Goal: Task Accomplishment & Management: Complete application form

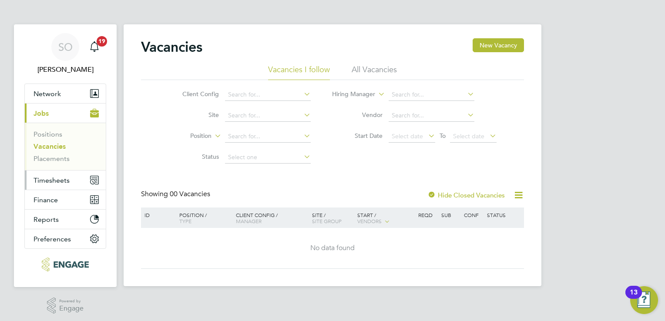
click at [55, 182] on span "Timesheets" at bounding box center [52, 180] width 36 height 8
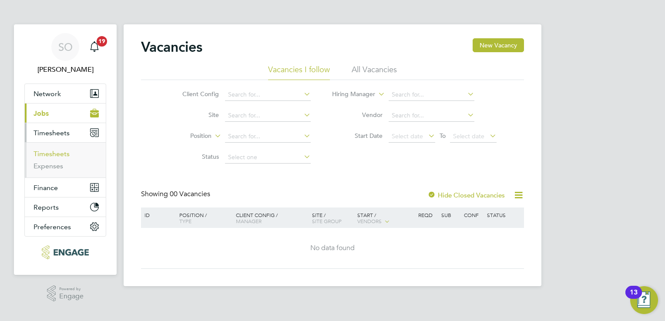
click at [52, 151] on link "Timesheets" at bounding box center [52, 154] width 36 height 8
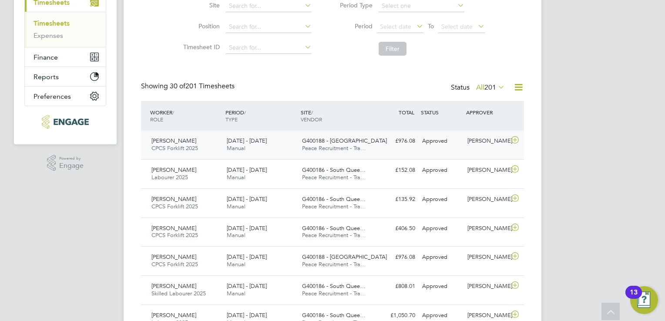
click at [302, 149] on span "Peace Recruitment - Tra…" at bounding box center [334, 147] width 64 height 7
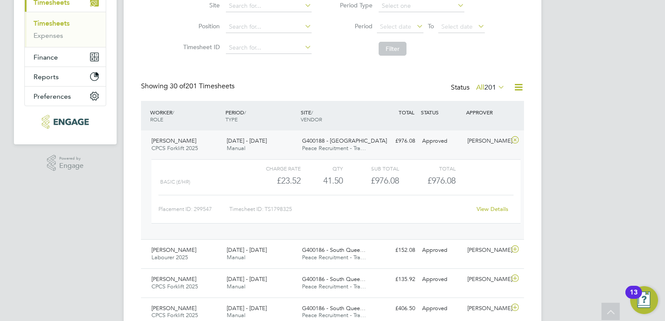
click at [55, 25] on link "Timesheets" at bounding box center [52, 23] width 36 height 8
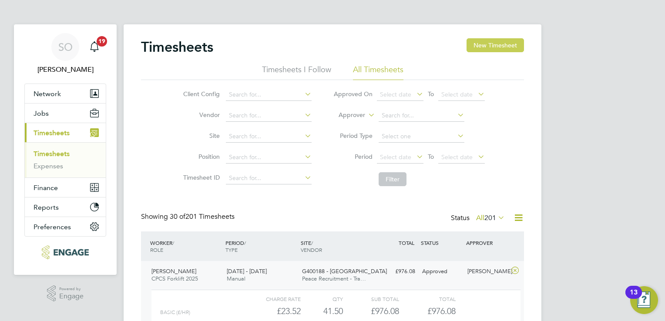
click at [503, 47] on button "New Timesheet" at bounding box center [495, 45] width 57 height 14
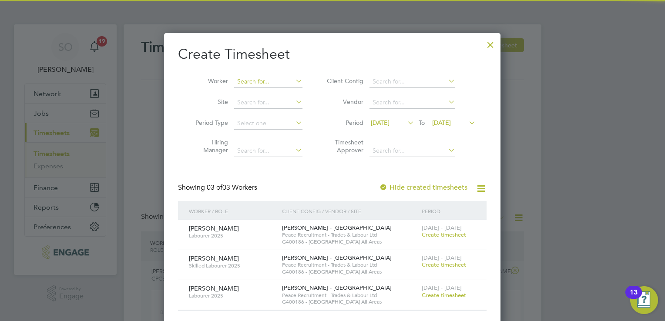
click at [272, 79] on input at bounding box center [268, 82] width 68 height 12
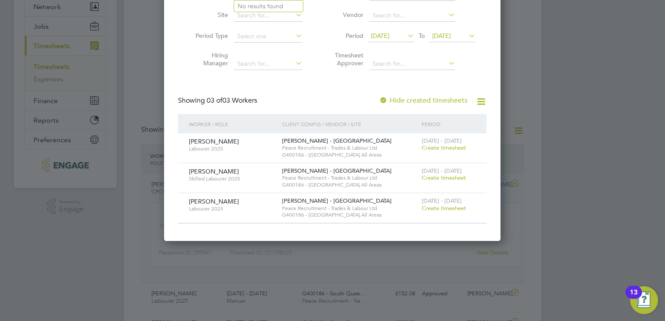
drag, startPoint x: 441, startPoint y: 176, endPoint x: 437, endPoint y: 178, distance: 5.3
click at [441, 176] on span "Create timesheet" at bounding box center [444, 177] width 44 height 7
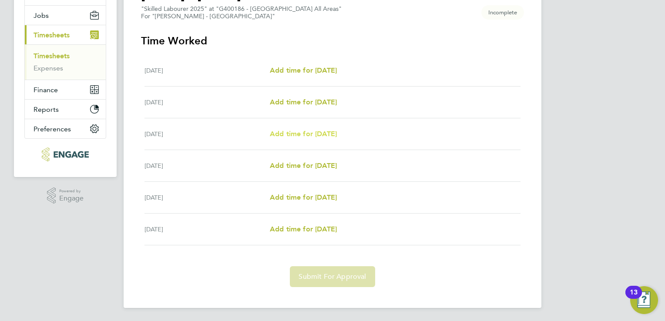
click at [299, 136] on span "Add time for [DATE]" at bounding box center [303, 134] width 67 height 8
select select "30"
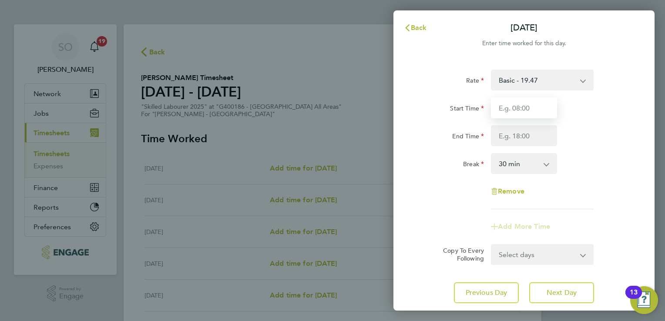
click at [494, 117] on input "Start Time" at bounding box center [524, 107] width 66 height 21
type input "07:30"
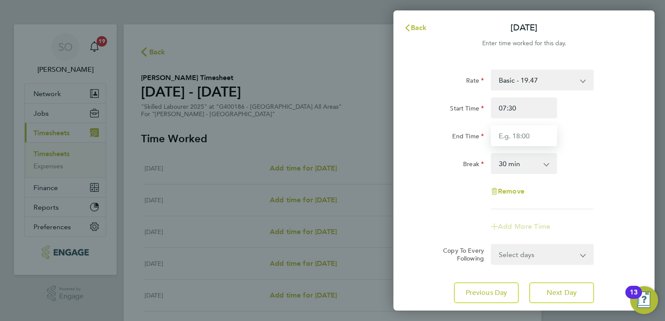
click at [511, 137] on input "End Time" at bounding box center [524, 135] width 66 height 21
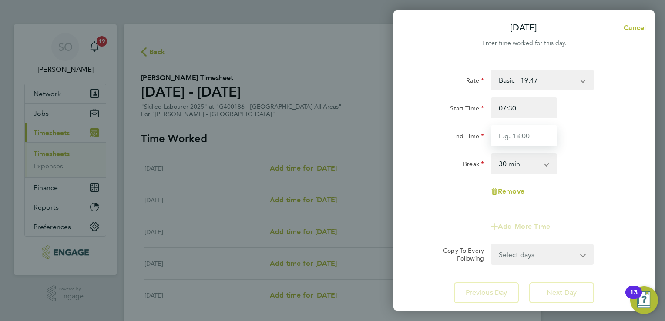
type input "16:30"
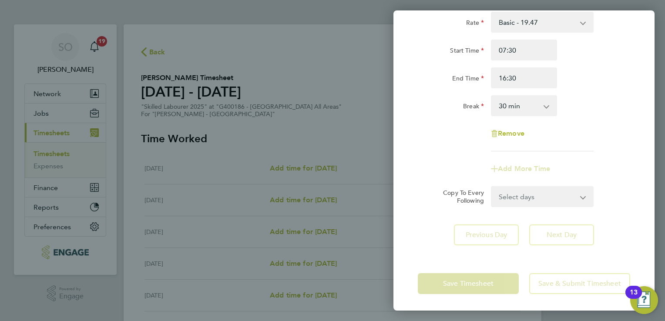
click at [560, 236] on div "Rate Basic - 19.47 Overtime - 27.91 Start Time 07:30 End Time 16:30 Break 0 min…" at bounding box center [523, 128] width 261 height 255
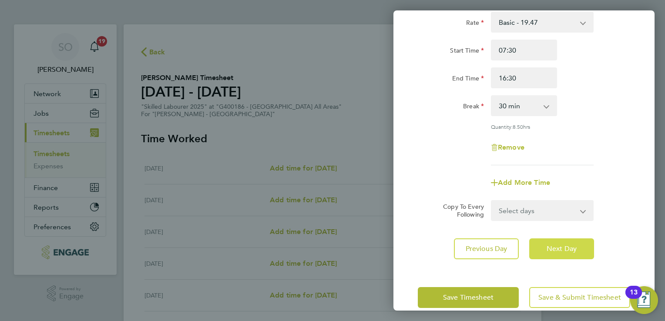
click at [559, 245] on span "Next Day" at bounding box center [562, 249] width 30 height 9
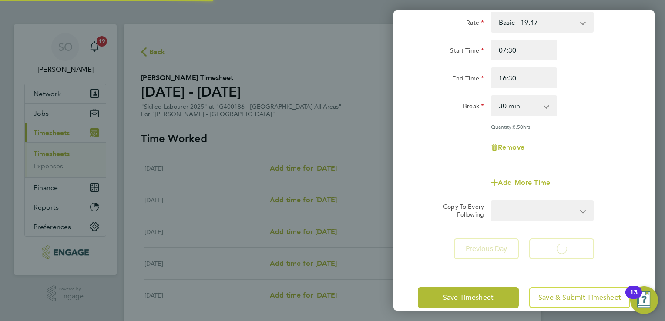
select select "30"
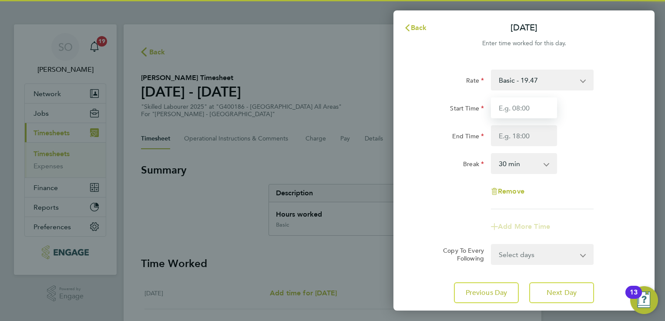
click at [517, 114] on input "Start Time" at bounding box center [524, 107] width 66 height 21
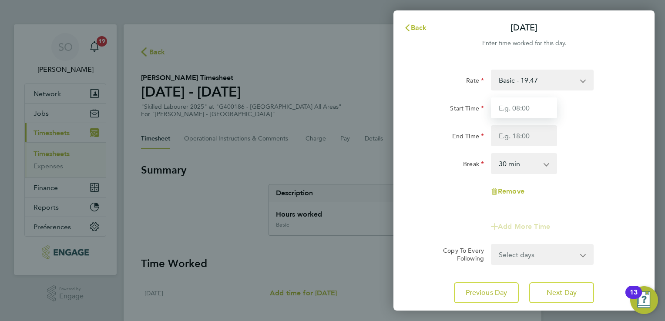
type input "07:30"
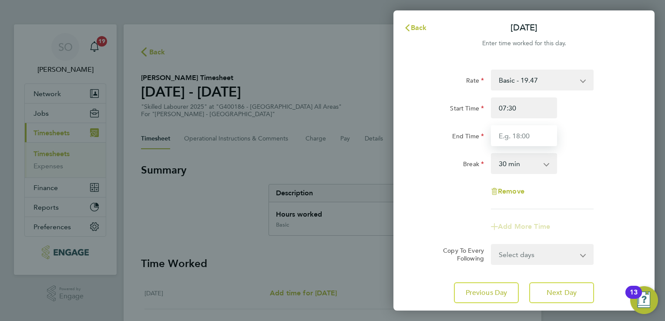
type input "16:30"
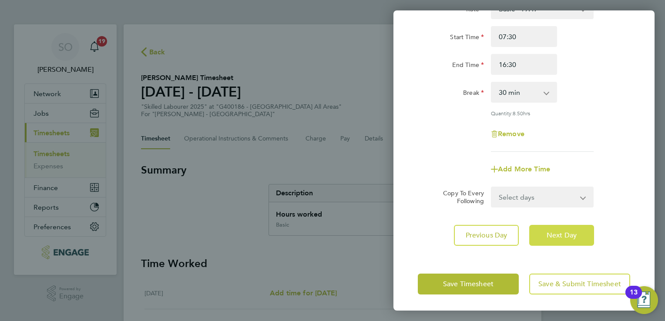
click at [572, 238] on span "Next Day" at bounding box center [562, 235] width 30 height 9
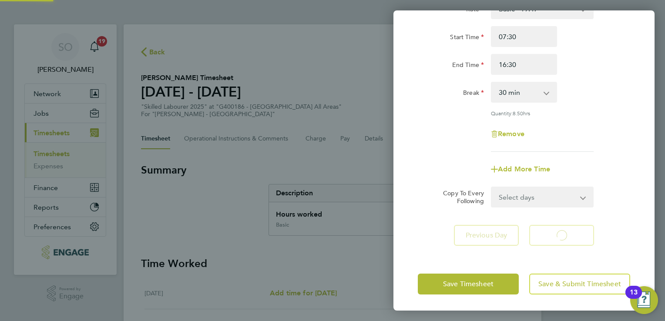
select select "30"
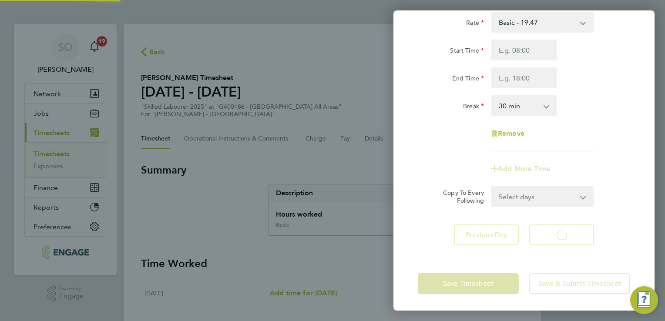
select select "30"
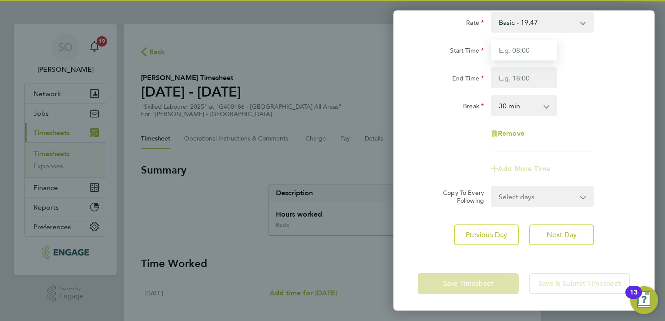
click at [509, 50] on input "Start Time" at bounding box center [524, 50] width 66 height 21
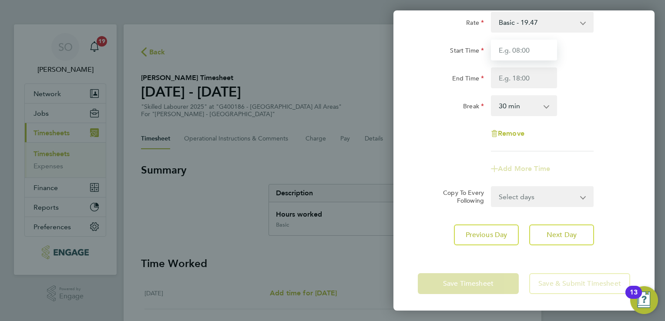
type input "07:30"
click at [522, 77] on input "End Time" at bounding box center [524, 77] width 66 height 21
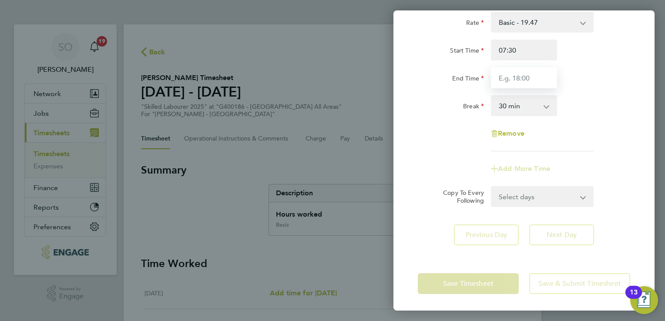
type input "16:30"
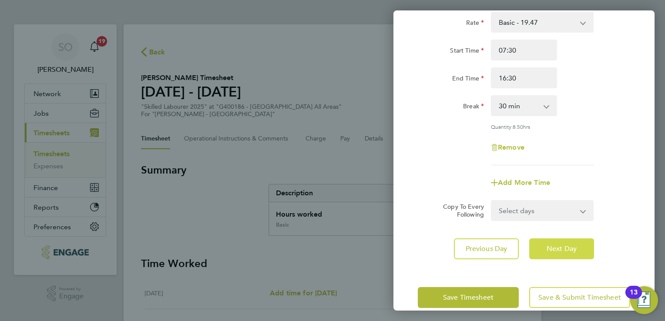
click at [570, 239] on button "Next Day" at bounding box center [561, 249] width 65 height 21
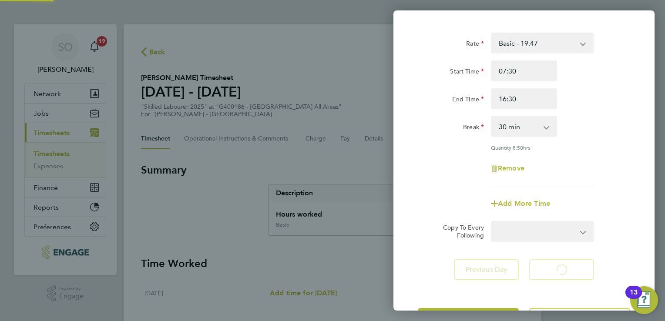
select select "30"
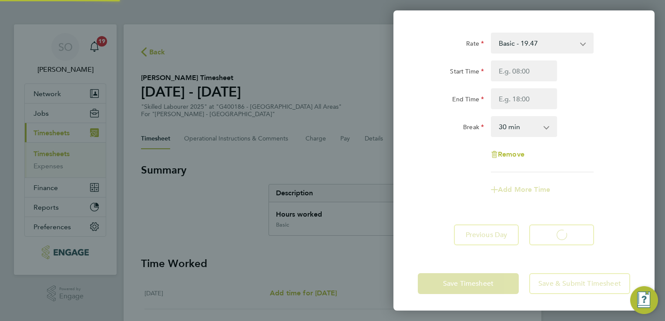
select select "30"
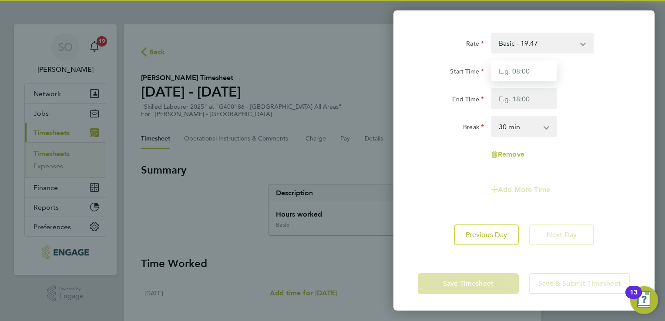
click at [507, 72] on input "Start Time" at bounding box center [524, 70] width 66 height 21
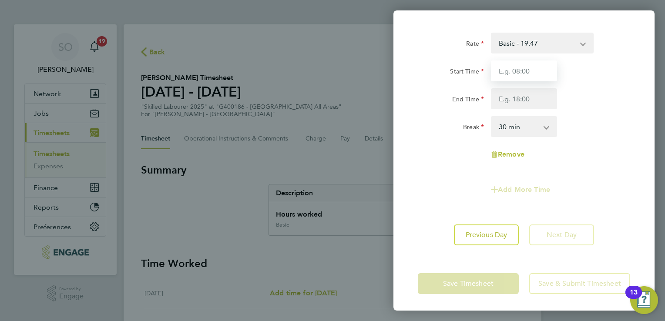
type input "07:30"
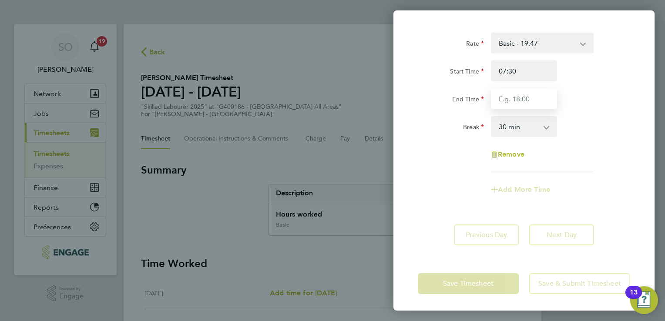
click at [502, 100] on input "End Time" at bounding box center [524, 98] width 66 height 21
type input "09:30"
click at [523, 125] on select "0 min 15 min 30 min 45 min 60 min 75 min 90 min" at bounding box center [519, 126] width 54 height 19
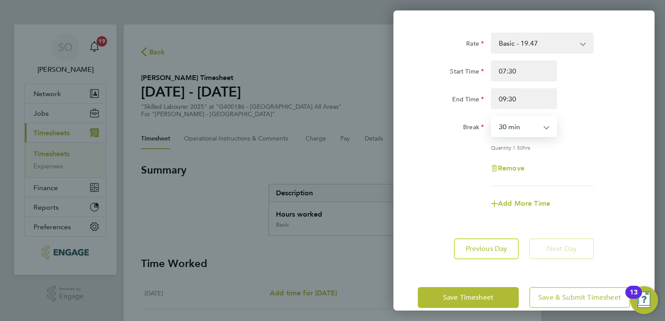
select select "0"
click at [492, 117] on select "0 min 15 min 30 min 45 min 60 min 75 min 90 min" at bounding box center [519, 126] width 54 height 19
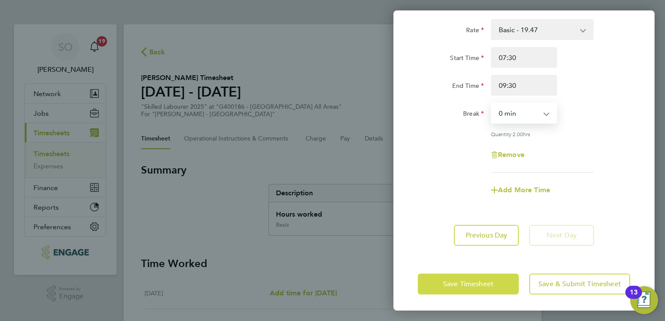
click at [477, 285] on span "Save Timesheet" at bounding box center [468, 284] width 50 height 9
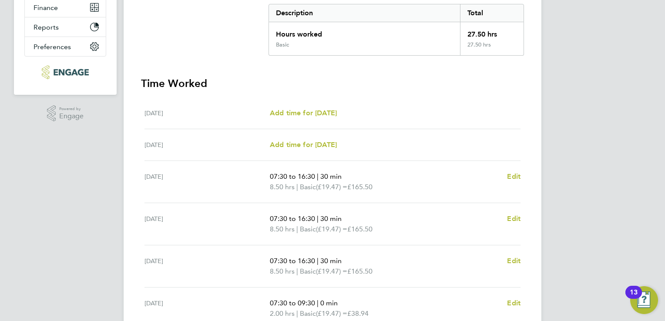
scroll to position [264, 0]
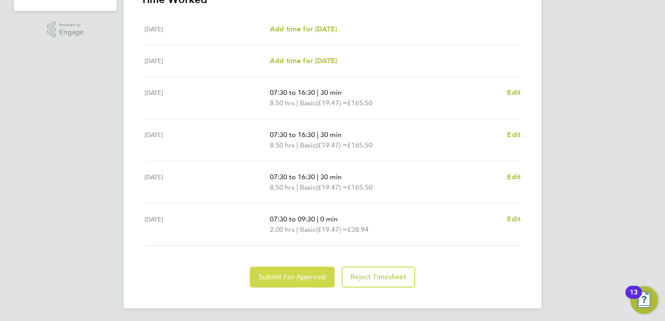
click at [270, 274] on span "Submit For Approval" at bounding box center [292, 277] width 67 height 9
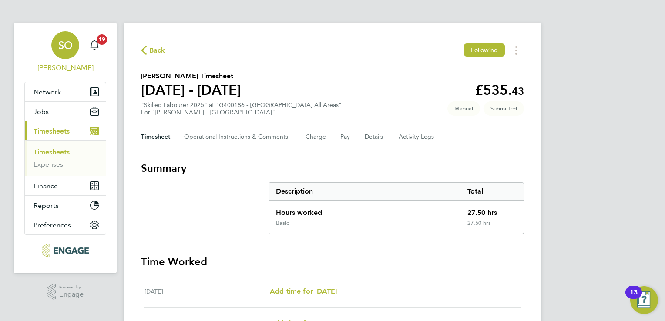
scroll to position [0, 0]
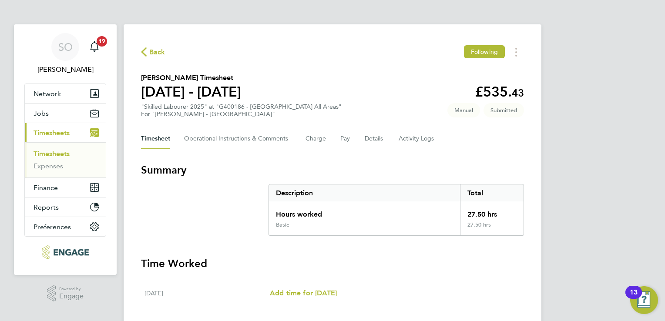
drag, startPoint x: 49, startPoint y: 157, endPoint x: 66, endPoint y: 154, distance: 17.6
click at [49, 157] on link "Timesheets" at bounding box center [52, 154] width 36 height 8
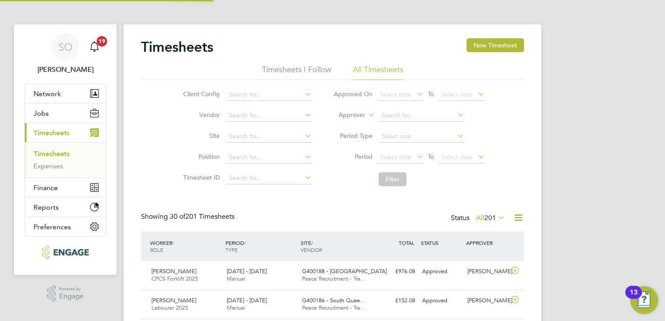
scroll to position [22, 76]
click at [278, 92] on input at bounding box center [269, 95] width 86 height 12
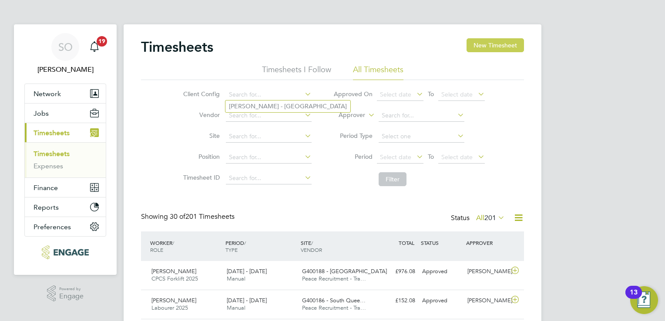
drag, startPoint x: 462, startPoint y: 44, endPoint x: 483, endPoint y: 40, distance: 21.7
click at [483, 40] on div "Timesheets New Timesheet" at bounding box center [332, 51] width 383 height 26
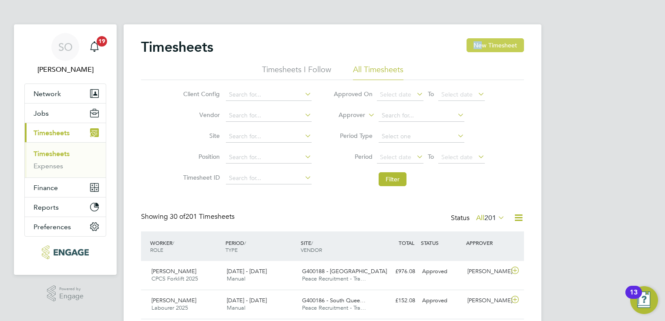
copy button "Ne"
click at [491, 43] on button "New Timesheet" at bounding box center [495, 45] width 57 height 14
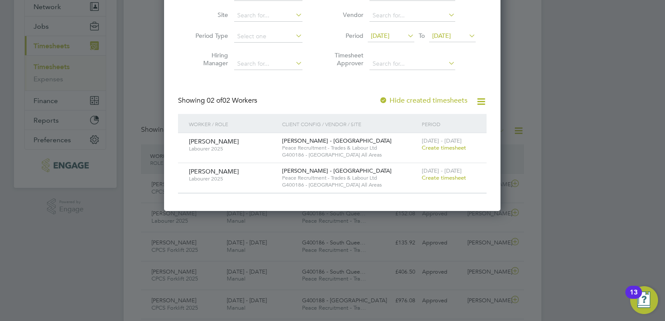
click at [447, 147] on span "Create timesheet" at bounding box center [444, 147] width 44 height 7
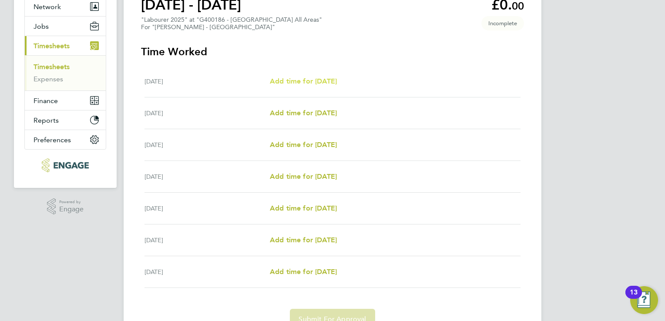
click at [304, 79] on span "Add time for [DATE]" at bounding box center [303, 81] width 67 height 8
select select "30"
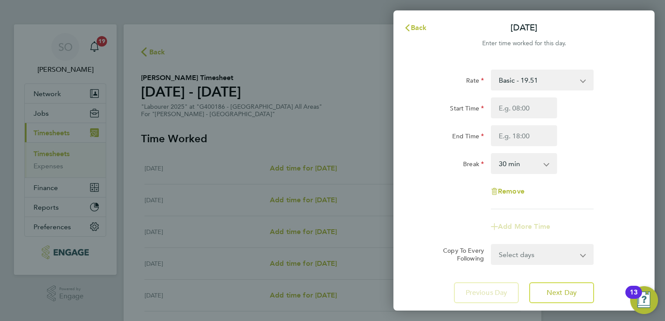
click at [514, 76] on select "Basic - 19.51 Overtime - 28.12 After 4 Hrs Sunday and Bank Holiday - 36.73" at bounding box center [537, 80] width 91 height 19
select select "30"
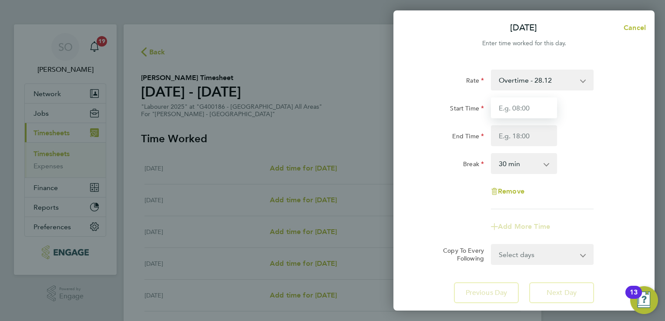
click at [513, 109] on input "Start Time" at bounding box center [524, 107] width 66 height 21
type input "07:00"
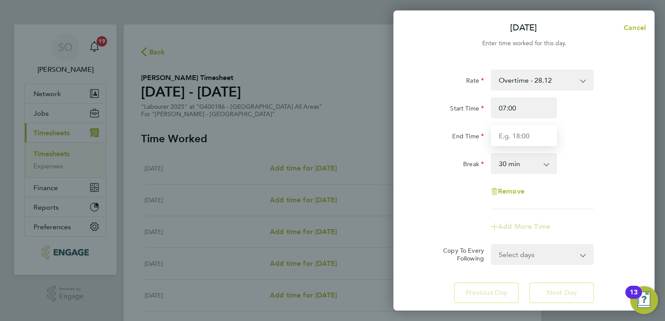
click at [510, 131] on input "End Time" at bounding box center [524, 135] width 66 height 21
type input "11:00"
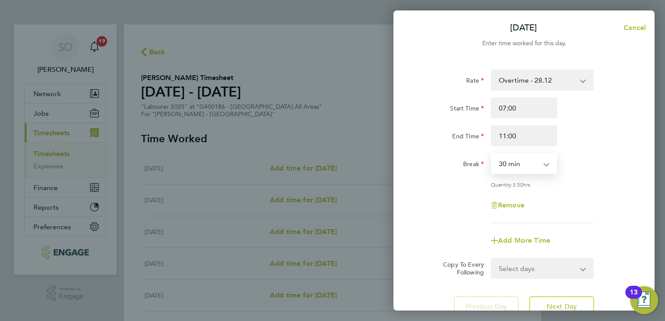
click at [524, 168] on select "0 min 15 min 30 min 45 min 60 min 75 min 90 min" at bounding box center [519, 163] width 54 height 19
select select "0"
click at [492, 154] on select "0 min 15 min 30 min 45 min 60 min 75 min 90 min" at bounding box center [519, 163] width 54 height 19
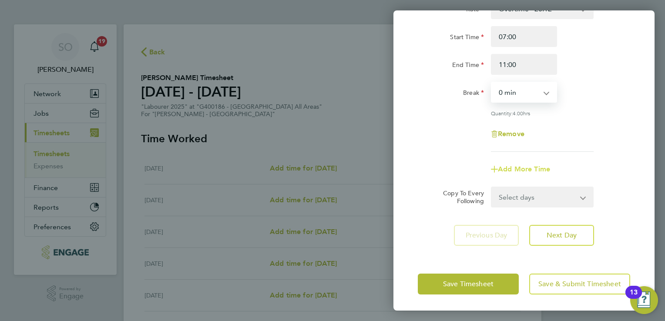
click at [526, 172] on span "Add More Time" at bounding box center [524, 169] width 52 height 8
select select "null"
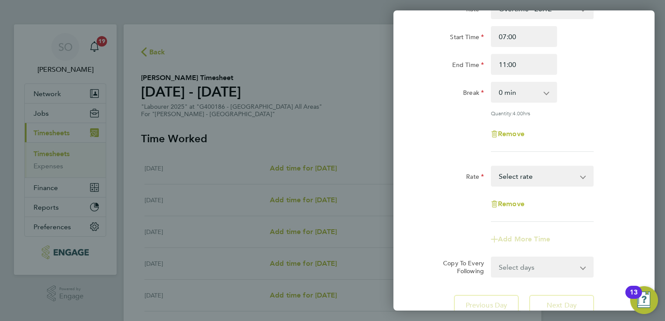
click at [516, 175] on select "Basic - 19.51 Overtime - 28.12 After 4 Hrs Sunday and Bank Holiday - 36.73 Sele…" at bounding box center [537, 176] width 91 height 19
select select "30"
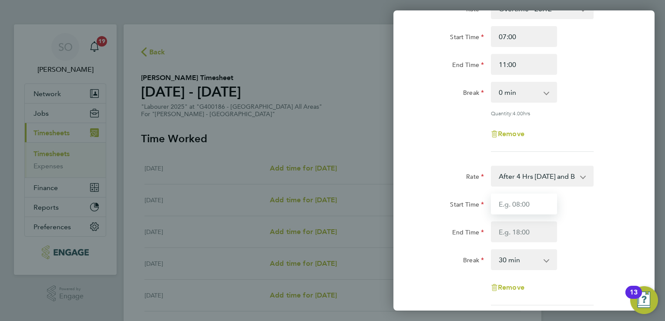
click at [515, 207] on input "Start Time" at bounding box center [524, 204] width 66 height 21
type input "11:00"
click at [510, 229] on input "End Time" at bounding box center [524, 232] width 66 height 21
type input "12:00"
click at [512, 262] on select "0 min 15 min 30 min 45 min 60 min 75 min 90 min" at bounding box center [519, 259] width 54 height 19
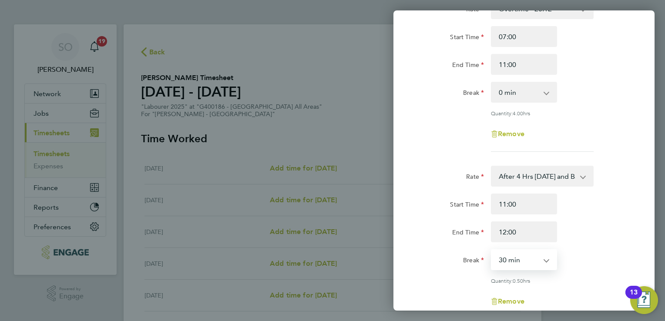
select select "0"
click at [492, 250] on select "0 min 15 min 30 min 45 min" at bounding box center [519, 259] width 54 height 19
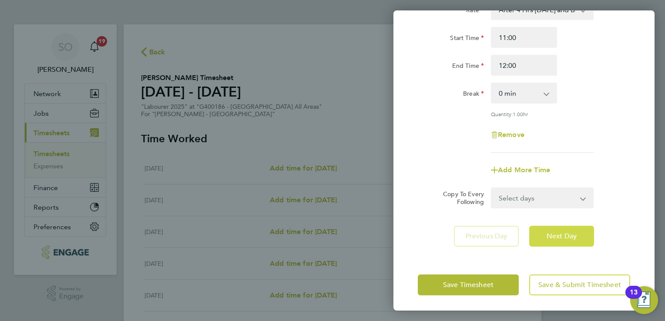
click at [567, 237] on span "Next Day" at bounding box center [562, 236] width 30 height 9
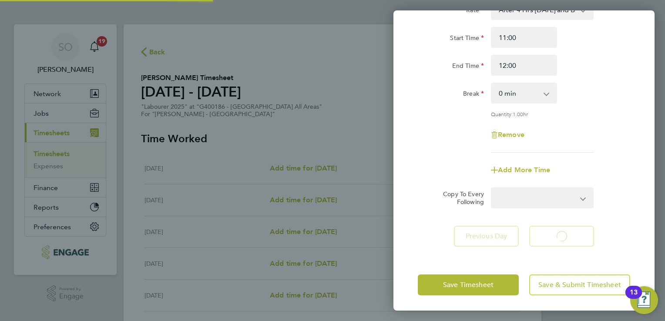
select select "30"
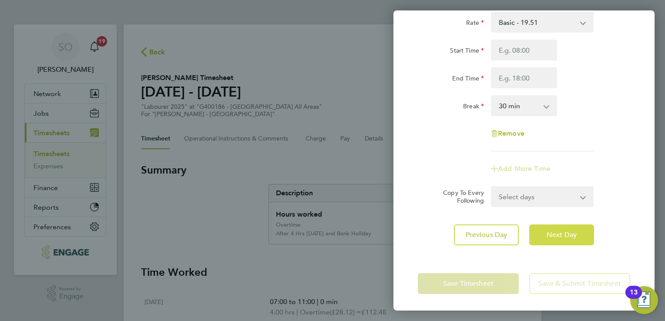
click at [562, 238] on span "Next Day" at bounding box center [562, 235] width 30 height 9
select select "30"
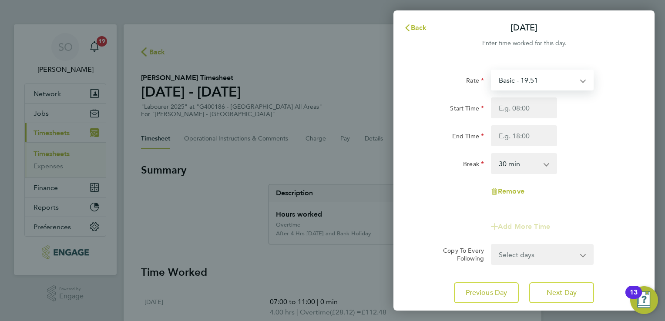
click at [510, 81] on select "Basic - 19.51 Overtime - 28.12 After 4 Hrs Sunday and Bank Holiday - 36.73" at bounding box center [537, 80] width 91 height 19
click at [514, 108] on input "Start Time" at bounding box center [524, 107] width 66 height 21
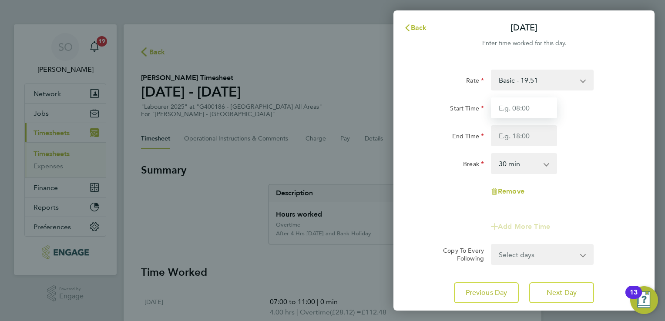
type input "07:00"
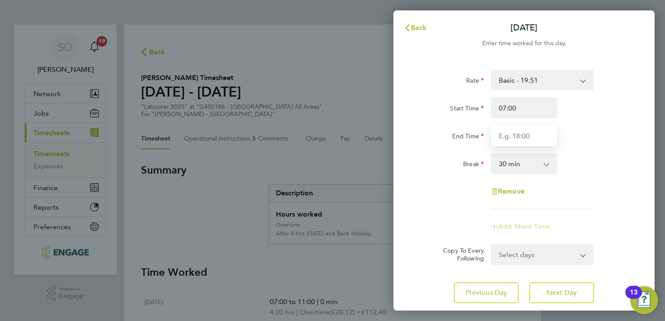
click at [510, 136] on input "End Time" at bounding box center [524, 135] width 66 height 21
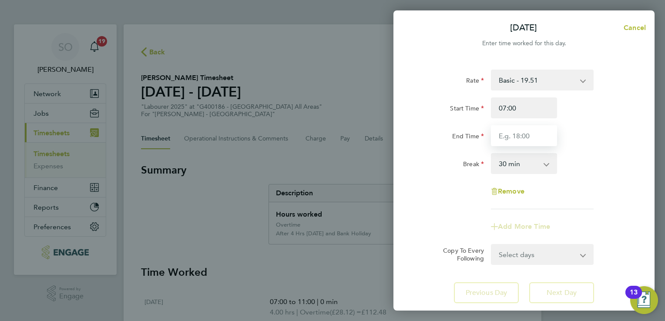
type input "16:30"
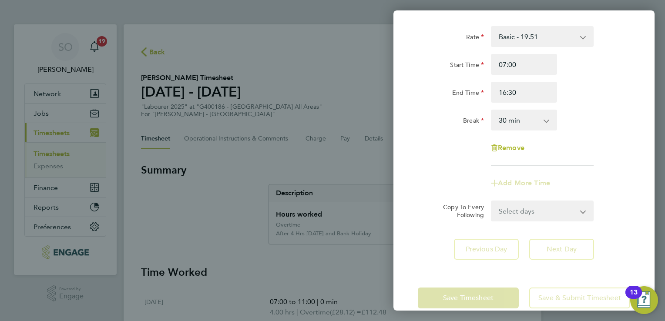
click at [550, 250] on div "Rate Basic - 19.51 Overtime - 28.12 After 4 Hrs Sunday and Bank Holiday - 36.73…" at bounding box center [523, 143] width 261 height 255
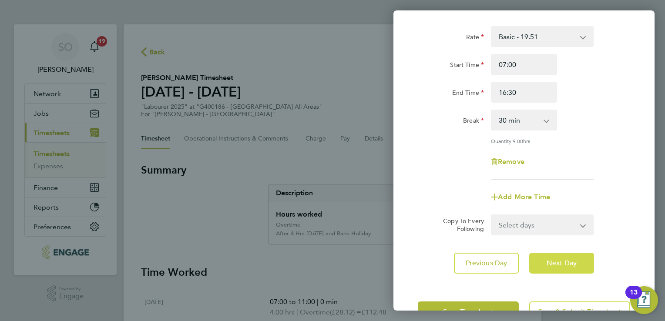
click at [551, 262] on span "Next Day" at bounding box center [562, 263] width 30 height 9
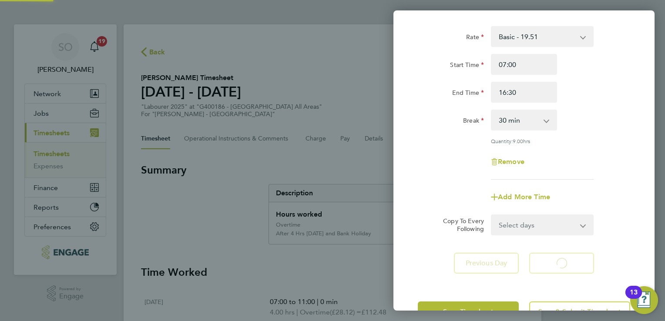
select select "30"
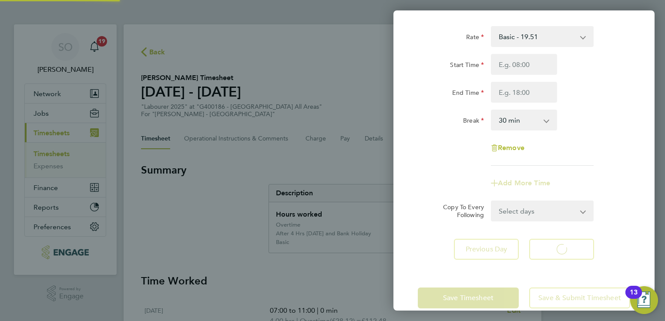
select select "30"
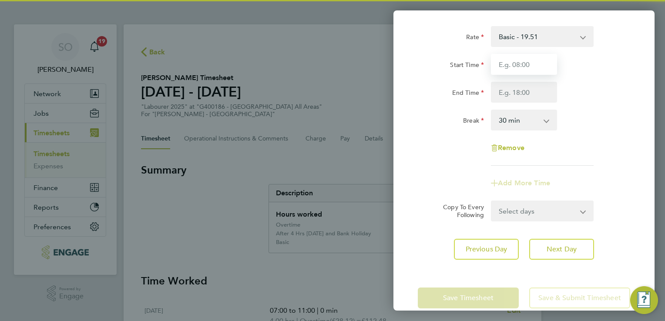
click at [509, 60] on input "Start Time" at bounding box center [524, 64] width 66 height 21
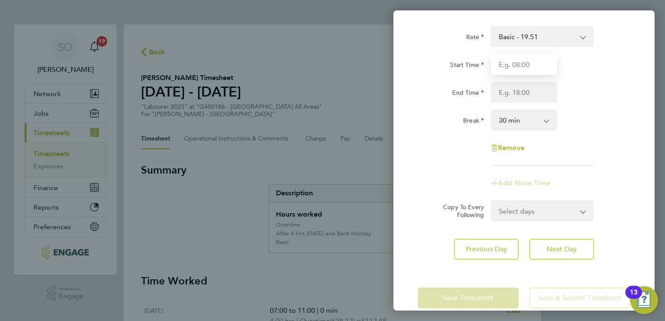
type input "07:00"
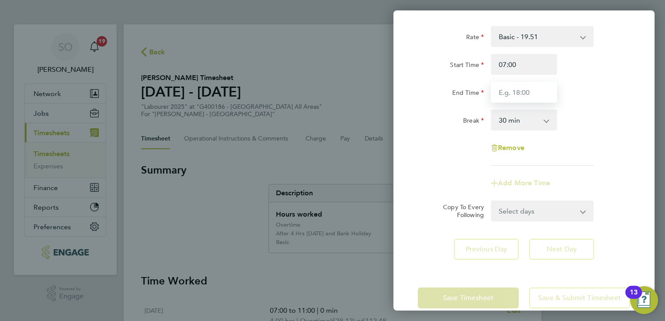
click at [509, 98] on input "End Time" at bounding box center [524, 92] width 66 height 21
type input "16:30"
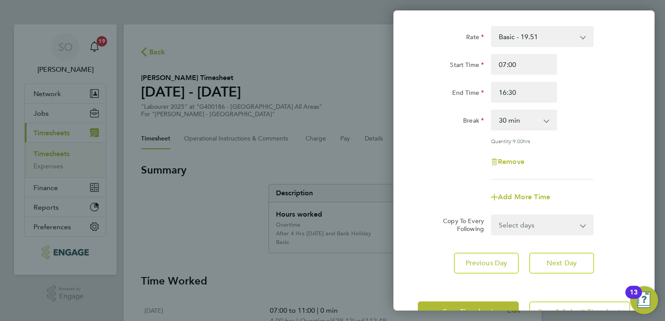
click at [562, 255] on app-form-button "Next Day" at bounding box center [559, 263] width 70 height 21
click at [562, 263] on span "Next Day" at bounding box center [562, 263] width 30 height 9
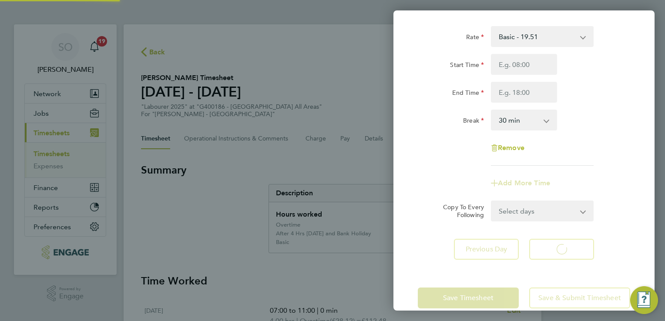
select select "30"
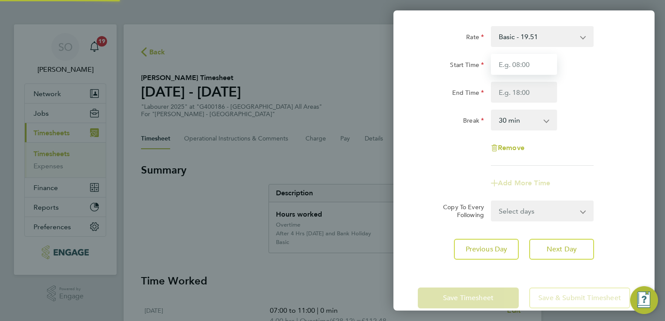
click at [511, 67] on input "Start Time" at bounding box center [524, 64] width 66 height 21
type input "07:00"
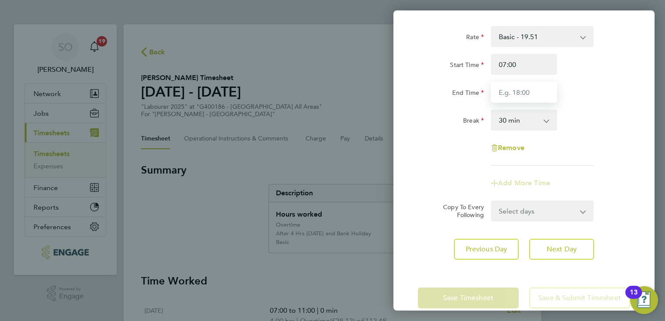
click at [516, 95] on input "End Time" at bounding box center [524, 92] width 66 height 21
type input "16:30"
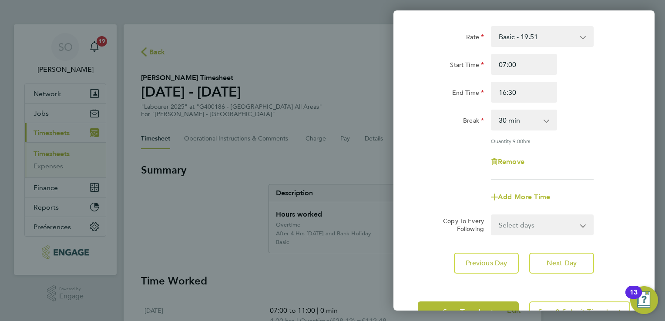
click at [554, 248] on div "Rate Basic - 19.51 Overtime - 28.12 After 4 Hrs Sunday and Bank Holiday - 36.73…" at bounding box center [523, 150] width 261 height 269
drag, startPoint x: 555, startPoint y: 260, endPoint x: 553, endPoint y: 251, distance: 9.8
click at [555, 261] on span "Next Day" at bounding box center [562, 263] width 30 height 9
select select "30"
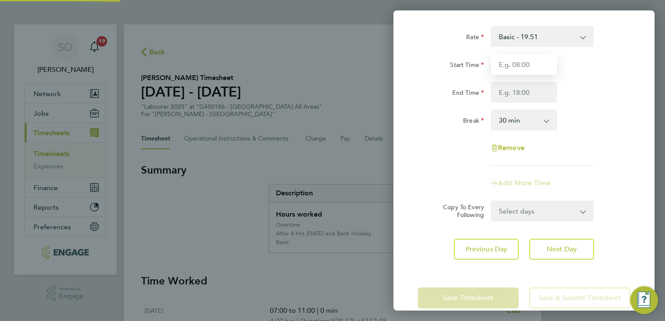
click at [507, 68] on input "Start Time" at bounding box center [524, 64] width 66 height 21
type input "07:00"
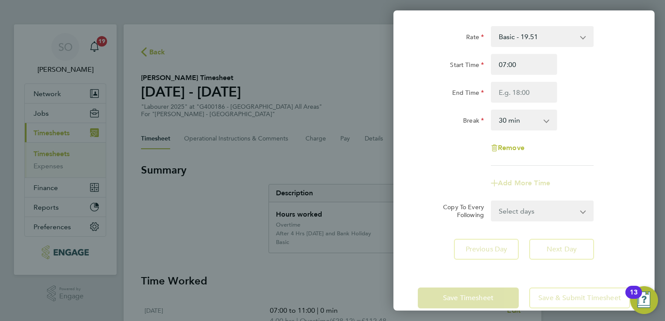
click at [507, 79] on div "Start Time 07:00 End Time" at bounding box center [523, 78] width 219 height 49
click at [507, 92] on input "End Time" at bounding box center [524, 92] width 66 height 21
type input "16:30"
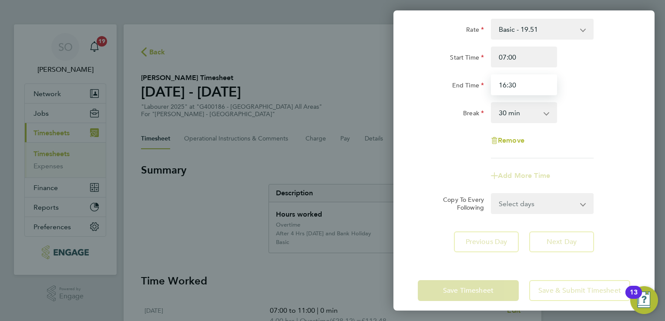
scroll to position [58, 0]
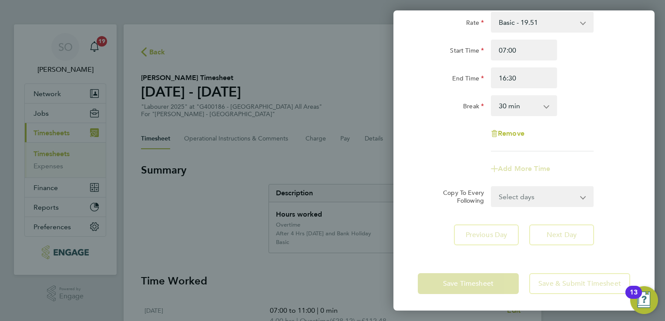
click at [465, 285] on div "Save Timesheet Save & Submit Timesheet" at bounding box center [523, 284] width 261 height 56
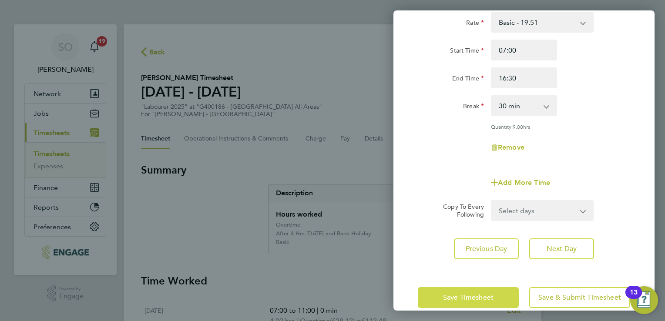
click at [461, 293] on span "Save Timesheet" at bounding box center [468, 297] width 50 height 9
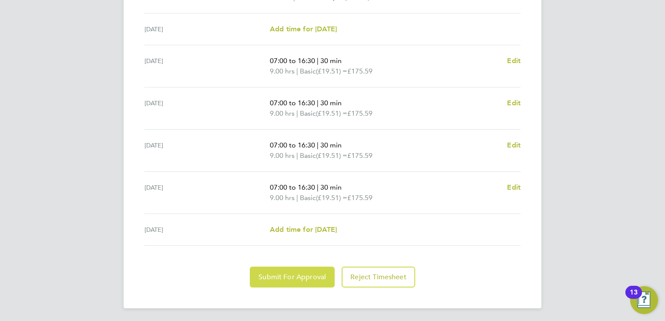
click at [298, 270] on button "Submit For Approval" at bounding box center [292, 277] width 85 height 21
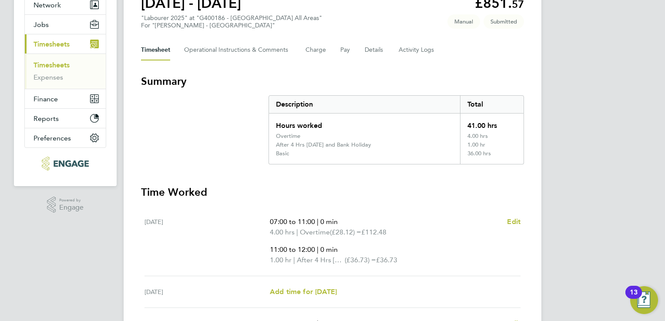
scroll to position [47, 0]
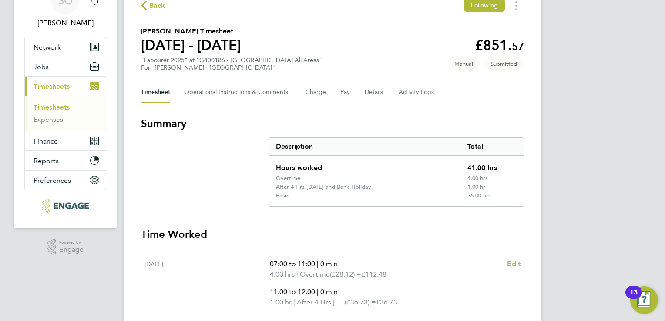
click at [34, 109] on link "Timesheets" at bounding box center [52, 107] width 36 height 8
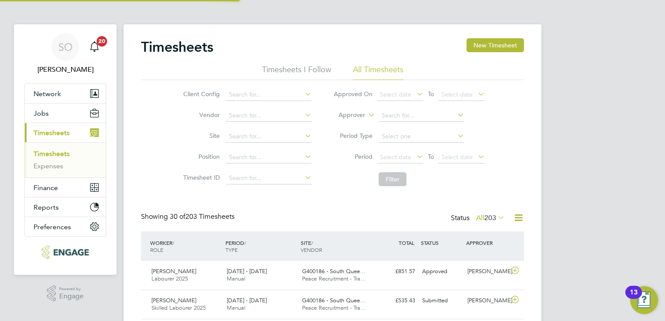
scroll to position [4, 4]
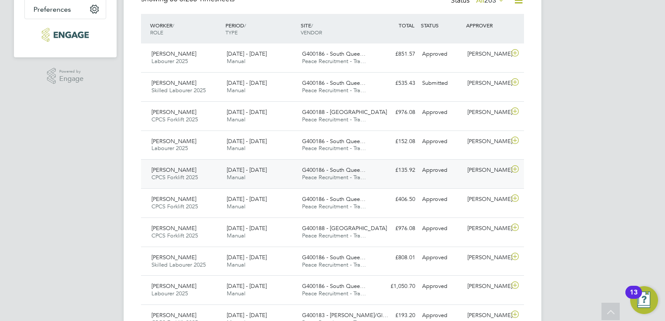
click at [286, 174] on div "2 - 8 Aug 2025 Manual" at bounding box center [260, 174] width 75 height 22
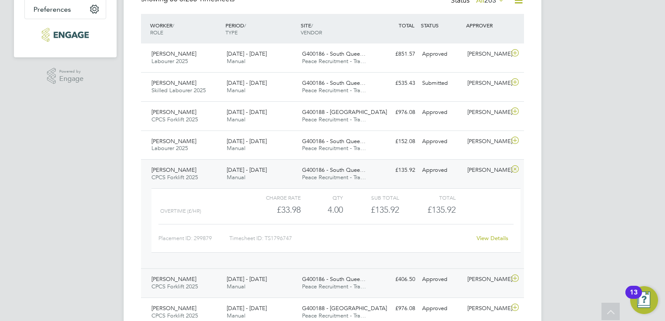
click at [321, 277] on span "G400186 - South Quee…" at bounding box center [334, 278] width 64 height 7
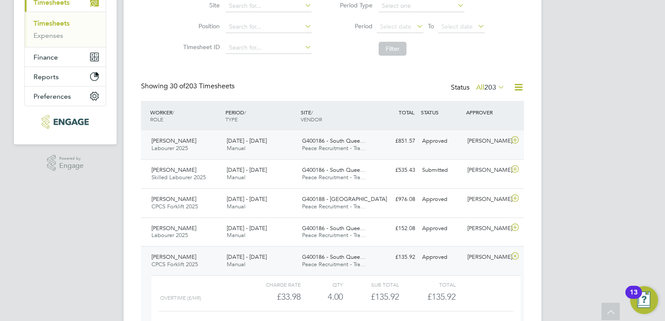
click at [370, 153] on div "G400186 - South Quee… Peace Recruitment - Tra…" at bounding box center [336, 145] width 75 height 22
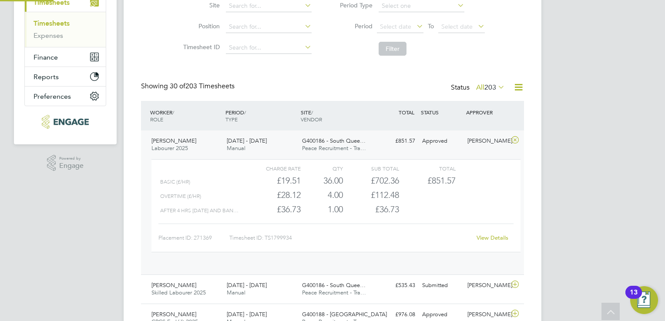
scroll to position [14, 84]
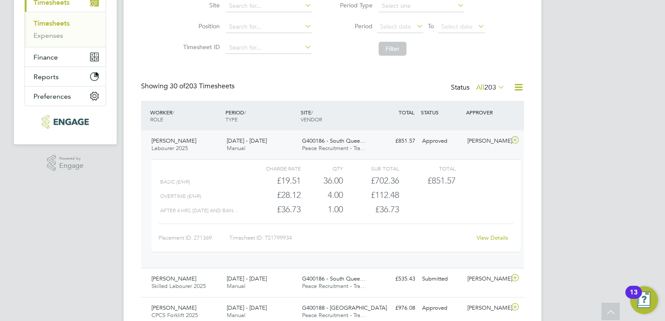
click at [370, 153] on div "G400186 - South Quee… Peace Recruitment - Tra…" at bounding box center [336, 145] width 75 height 22
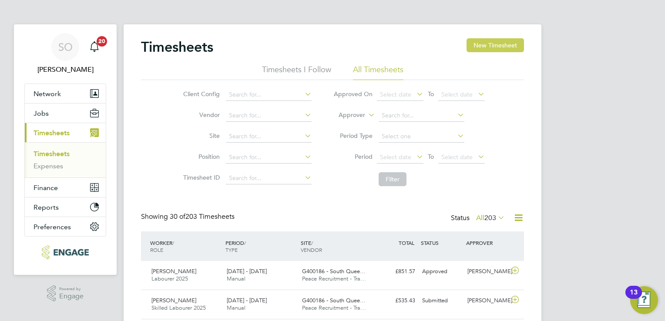
click at [480, 45] on button "New Timesheet" at bounding box center [495, 45] width 57 height 14
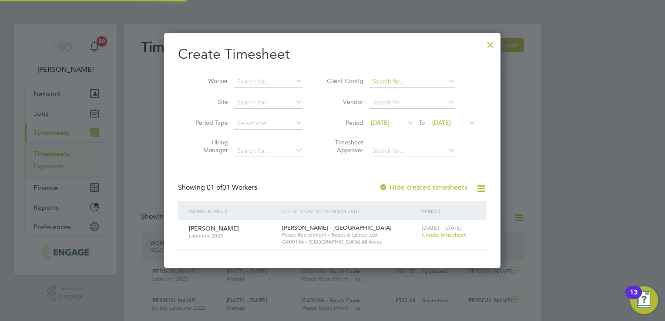
scroll to position [234, 337]
click at [442, 233] on span "Create timesheet" at bounding box center [444, 234] width 44 height 7
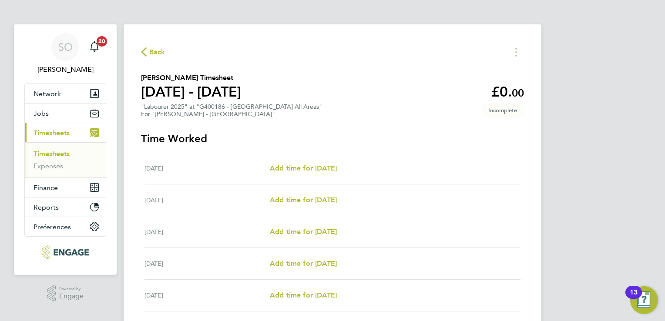
click at [317, 223] on div "[DATE] Add time for [DATE] Add time for [DATE]" at bounding box center [332, 232] width 376 height 32
click at [319, 232] on span "Add time for [DATE]" at bounding box center [303, 232] width 67 height 8
select select "30"
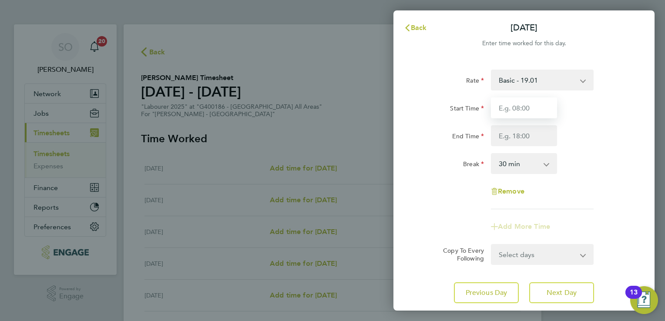
click at [521, 104] on input "Start Time" at bounding box center [524, 107] width 66 height 21
type input "07:00"
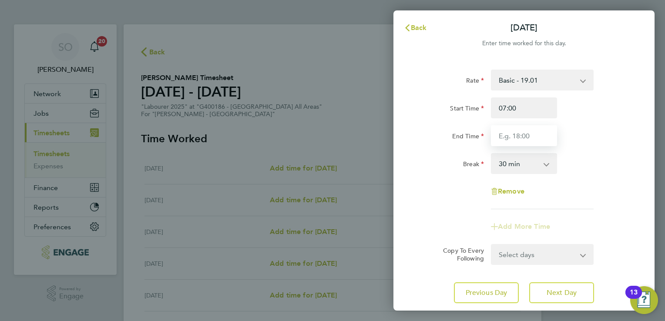
click at [509, 140] on input "End Time" at bounding box center [524, 135] width 66 height 21
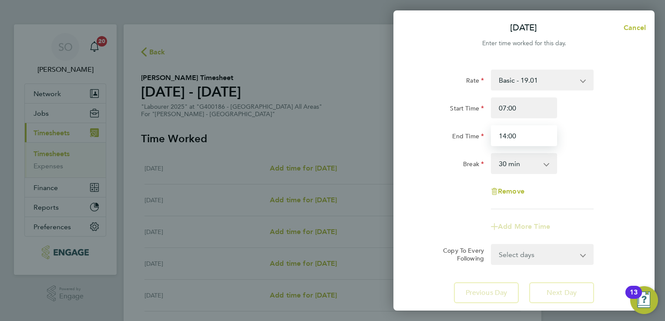
type input "14:00"
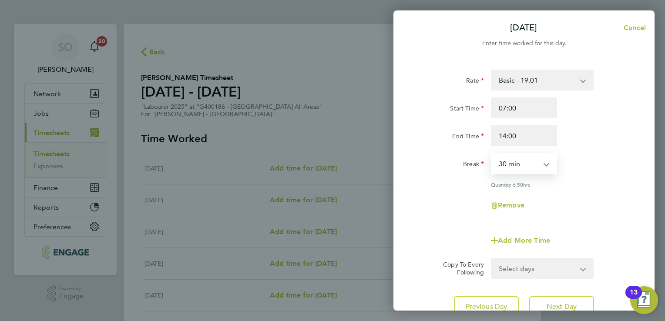
click at [523, 168] on select "0 min 15 min 30 min 45 min 60 min 75 min 90 min" at bounding box center [519, 163] width 54 height 19
click at [492, 154] on select "0 min 15 min 30 min 45 min 60 min 75 min 90 min" at bounding box center [519, 163] width 54 height 19
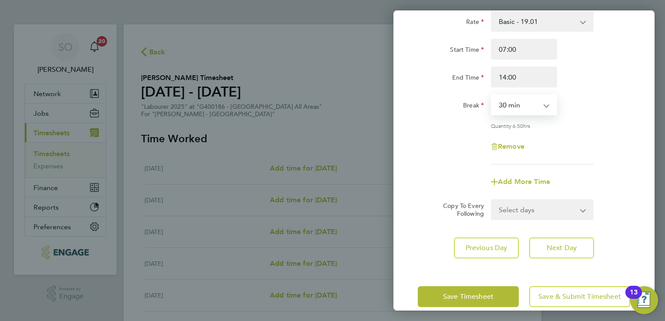
scroll to position [71, 0]
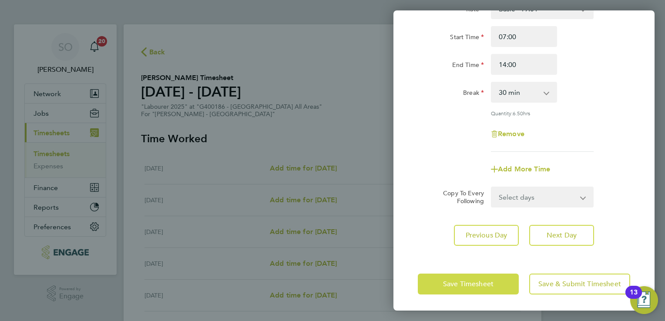
click at [487, 286] on span "Save Timesheet" at bounding box center [468, 284] width 50 height 9
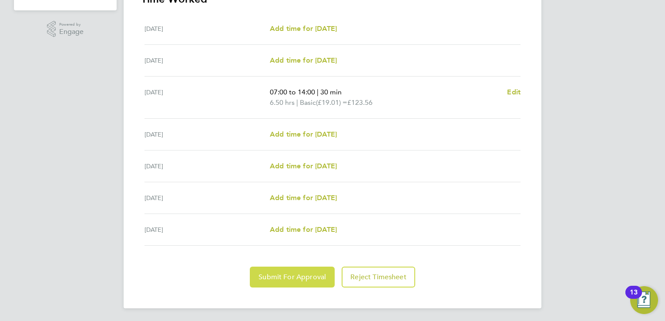
click at [282, 273] on span "Submit For Approval" at bounding box center [292, 277] width 67 height 9
